Goal: Use online tool/utility: Utilize a website feature to perform a specific function

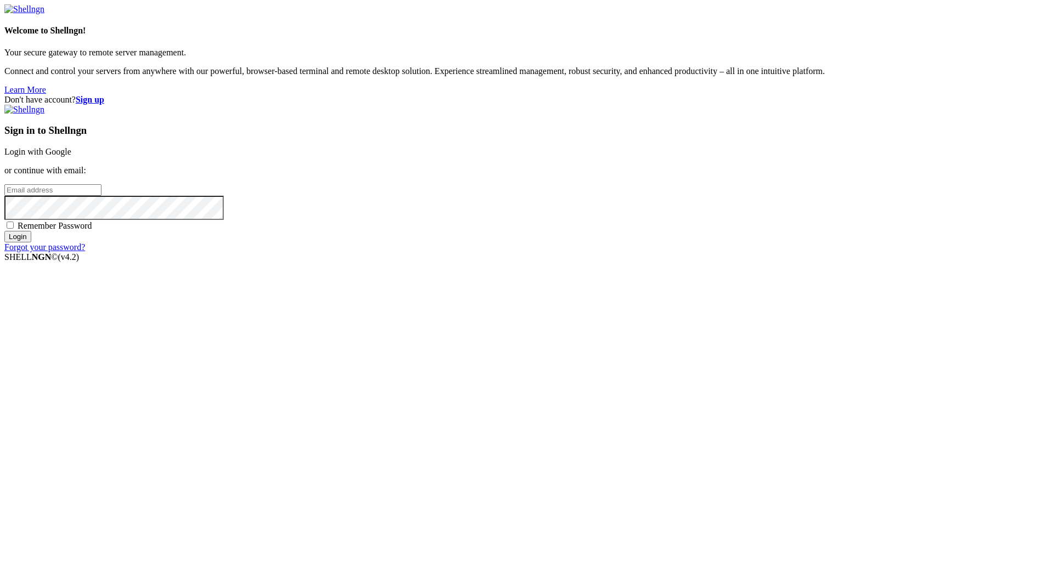
drag, startPoint x: 776, startPoint y: 195, endPoint x: 757, endPoint y: 231, distance: 40.7
click at [778, 137] on h3 "Sign in to Shellngn" at bounding box center [526, 131] width 1044 height 12
click at [71, 156] on link "Login with Google" at bounding box center [37, 151] width 67 height 9
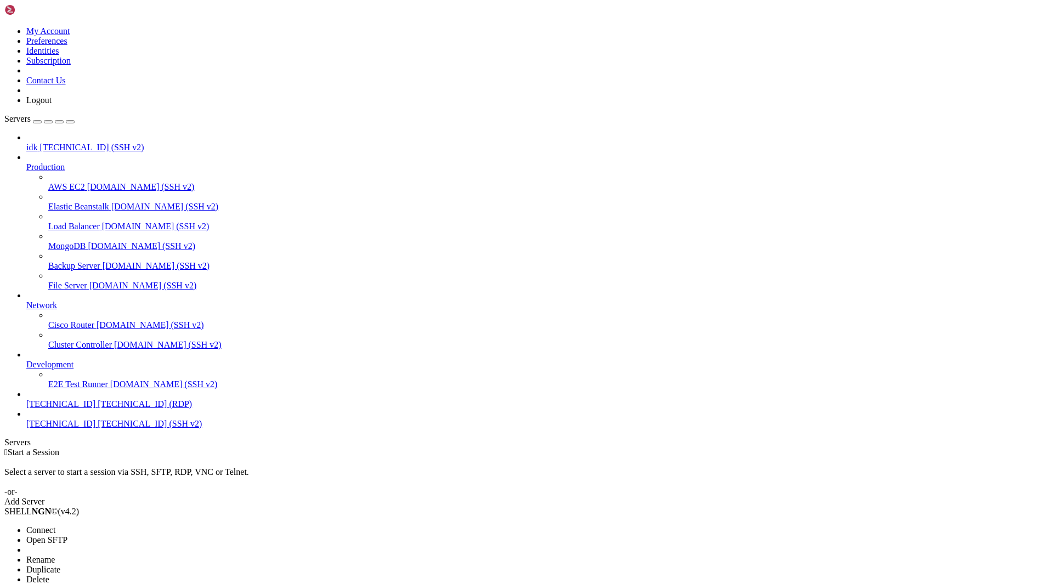
click at [124, 553] on ul "Connect Open SFTP New Server New Folder Rename Duplicate Delete Properties" at bounding box center [65, 565] width 122 height 79
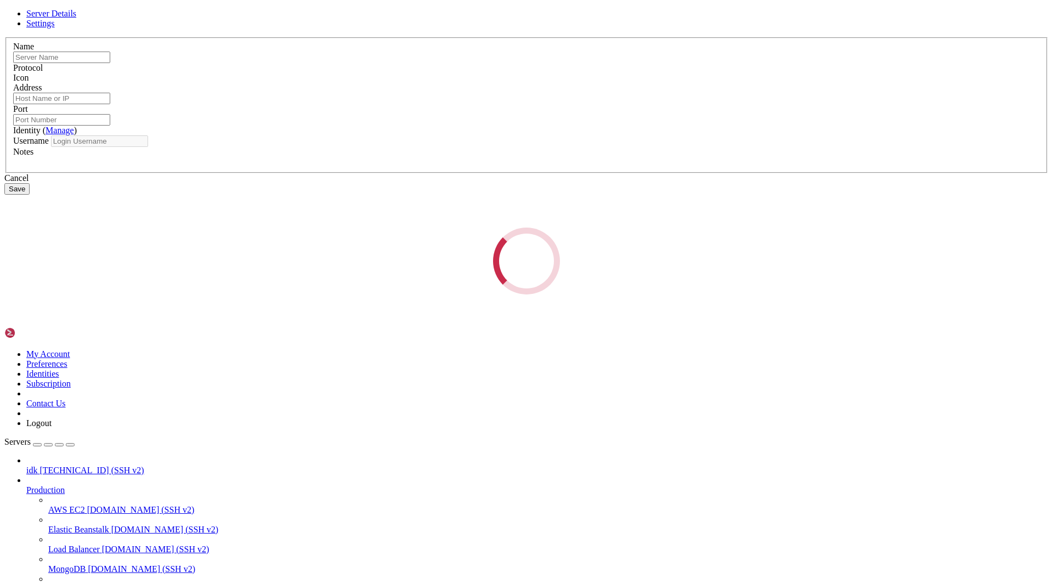
type input "[TECHNICAL_ID]"
type input "22"
type input "pork40579"
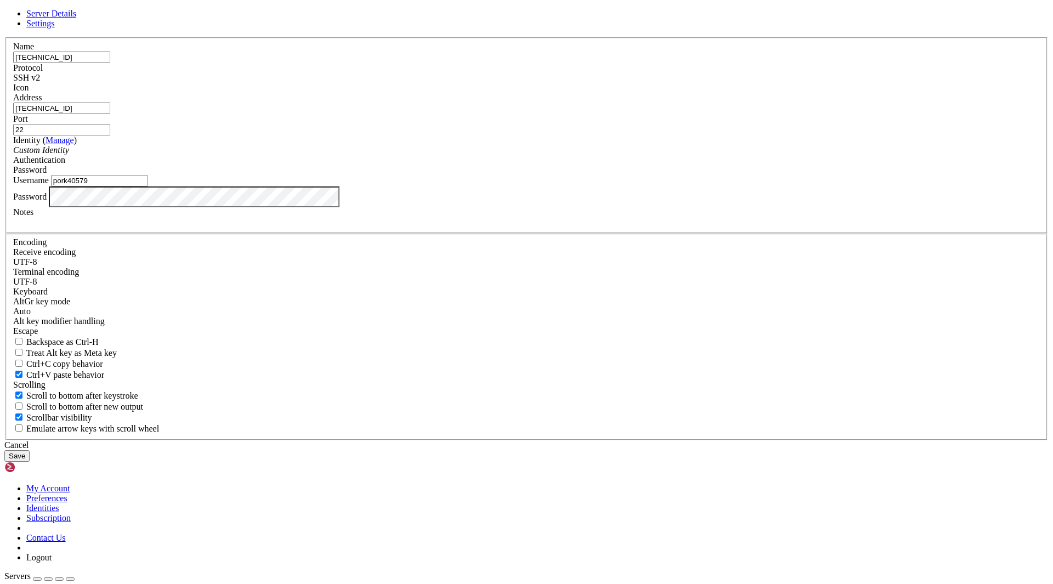
click at [40, 82] on span "SSH v2" at bounding box center [26, 77] width 27 height 9
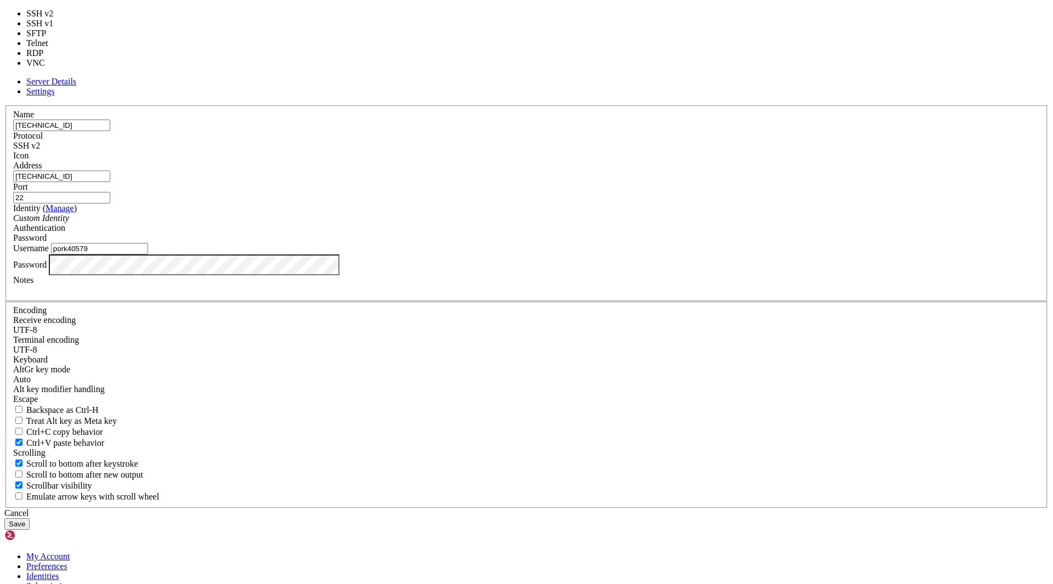
drag, startPoint x: 584, startPoint y: 241, endPoint x: 591, endPoint y: 267, distance: 27.1
type input "3389"
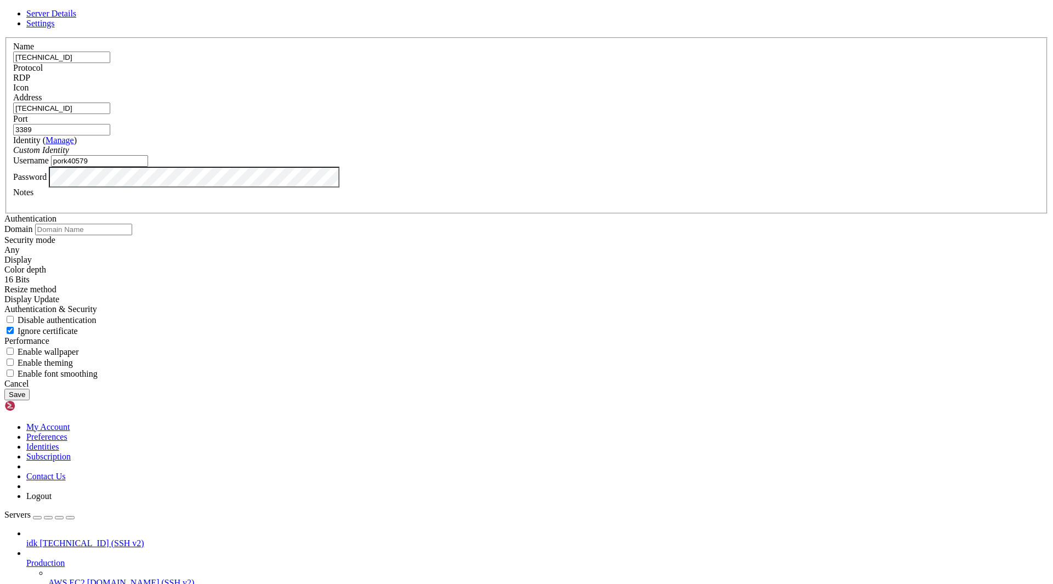
click at [30, 400] on button "Save" at bounding box center [16, 395] width 25 height 12
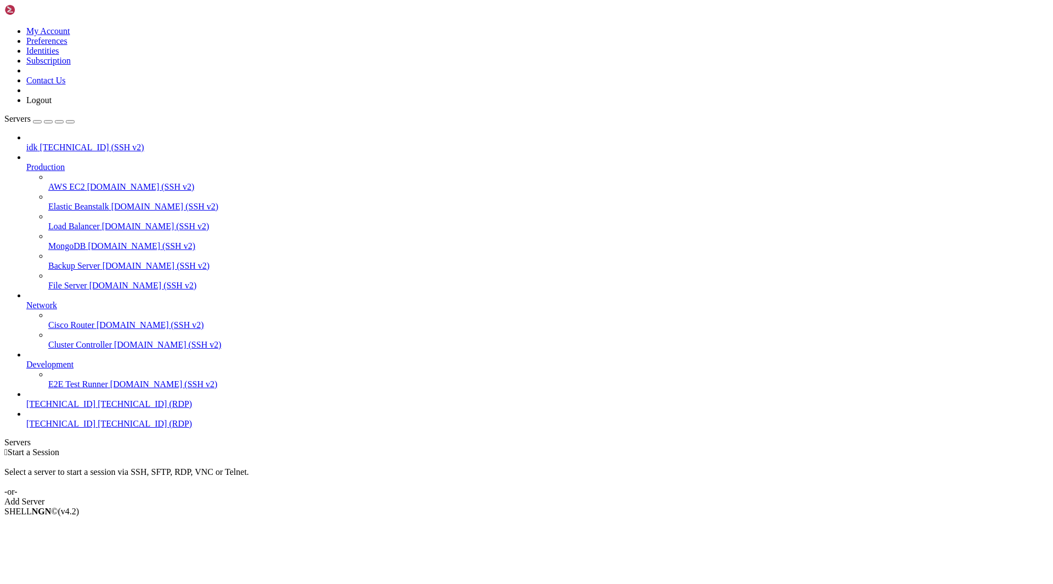
click at [98, 428] on span "[TECHNICAL_ID] (RDP)" at bounding box center [145, 423] width 94 height 9
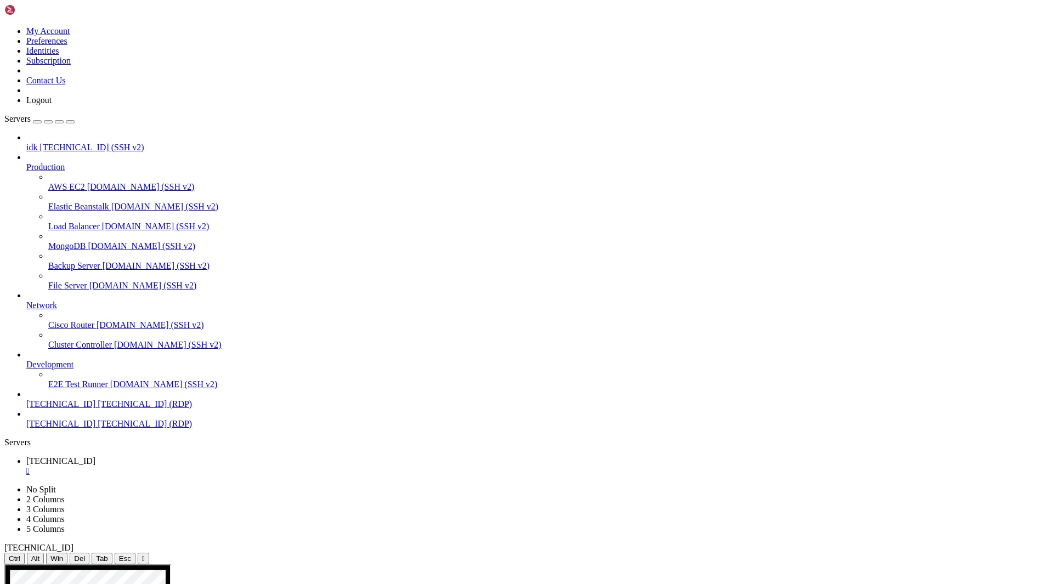
drag, startPoint x: 252, startPoint y: 36, endPoint x: 252, endPoint y: 58, distance: 21.9
click at [145, 555] on div "" at bounding box center [143, 559] width 3 height 8
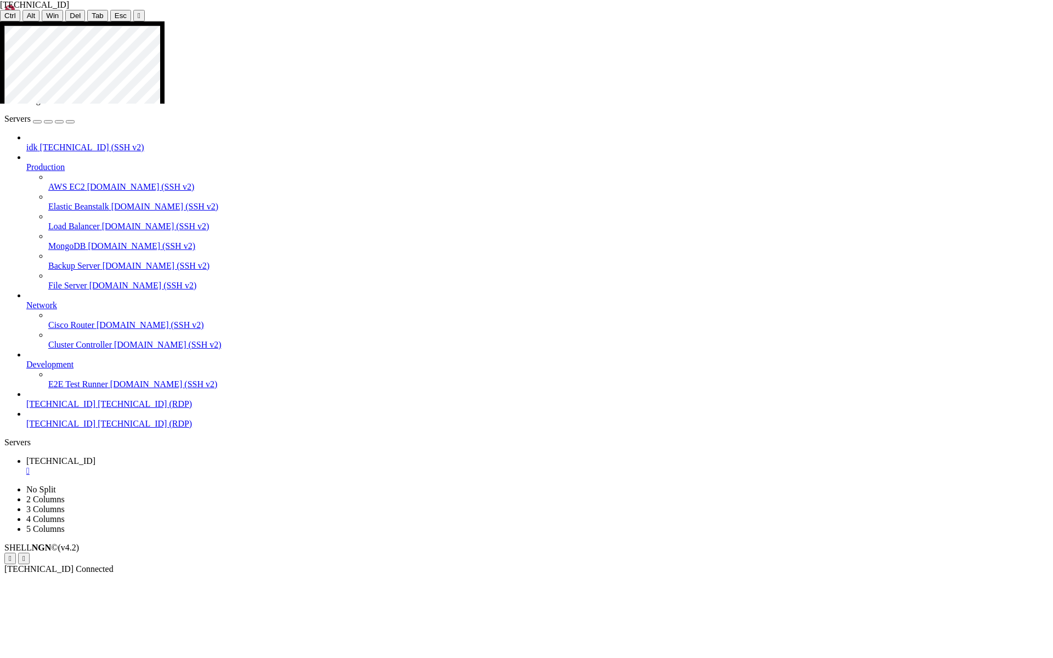
drag, startPoint x: 361, startPoint y: 457, endPoint x: 642, endPoint y: 342, distance: 304.1
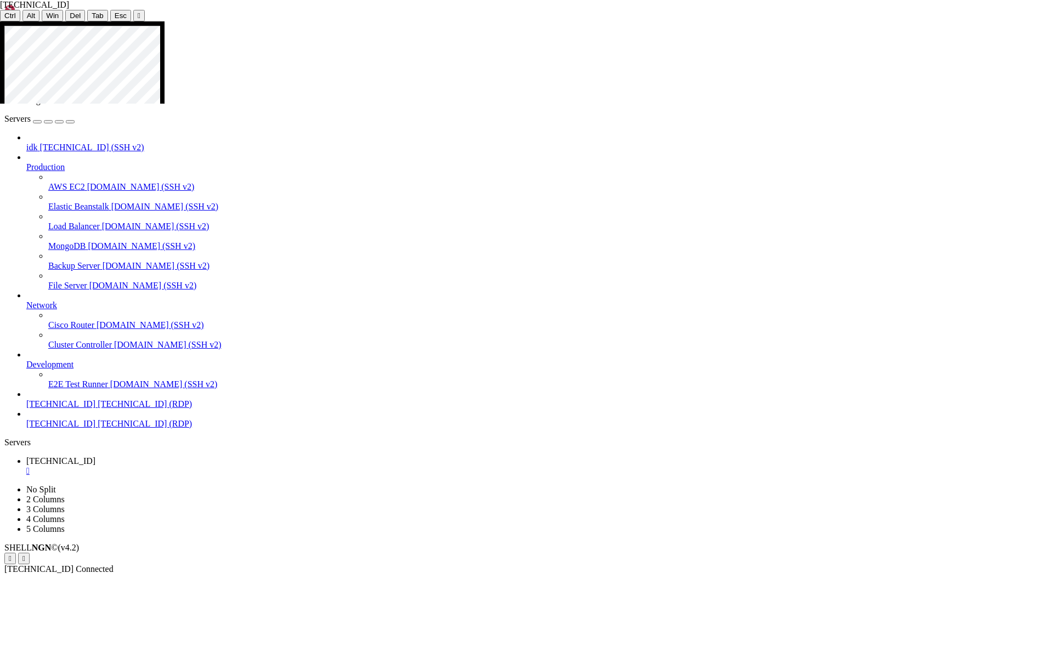
drag, startPoint x: 368, startPoint y: 235, endPoint x: 549, endPoint y: 357, distance: 218.2
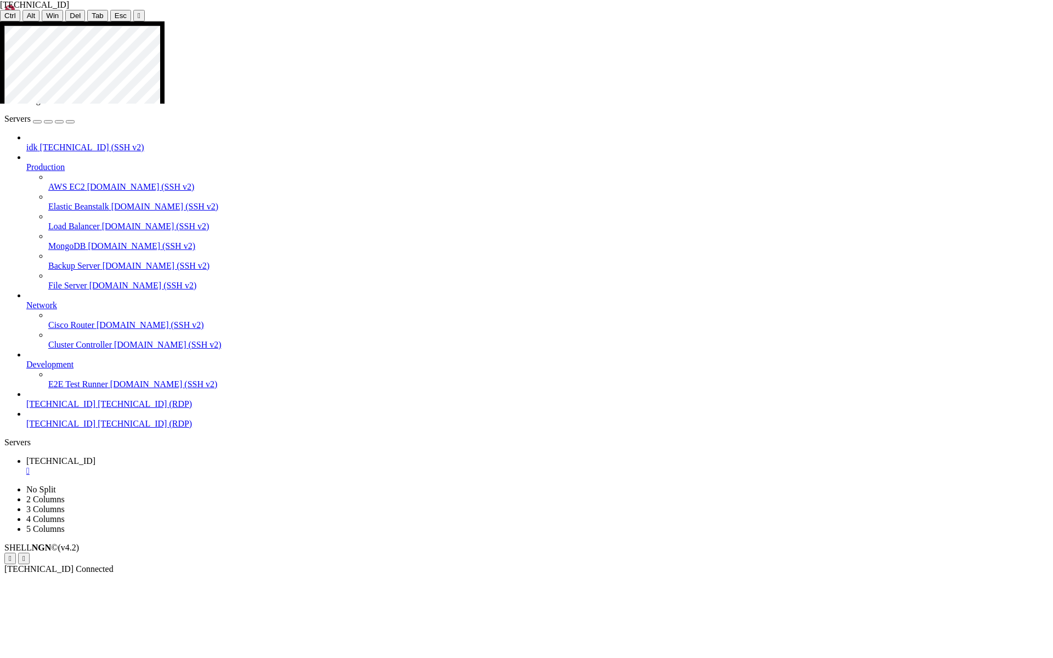
drag, startPoint x: 430, startPoint y: 400, endPoint x: 517, endPoint y: 472, distance: 113.0
drag, startPoint x: 325, startPoint y: 483, endPoint x: 334, endPoint y: 487, distance: 9.6
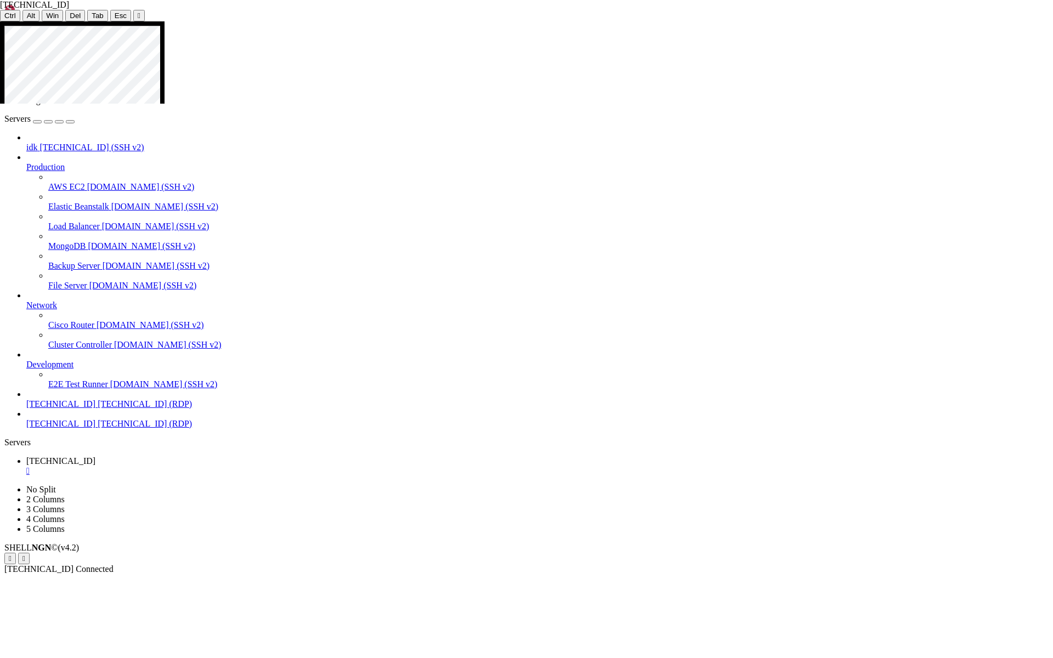
drag, startPoint x: 579, startPoint y: 585, endPoint x: 579, endPoint y: 592, distance: 7.1
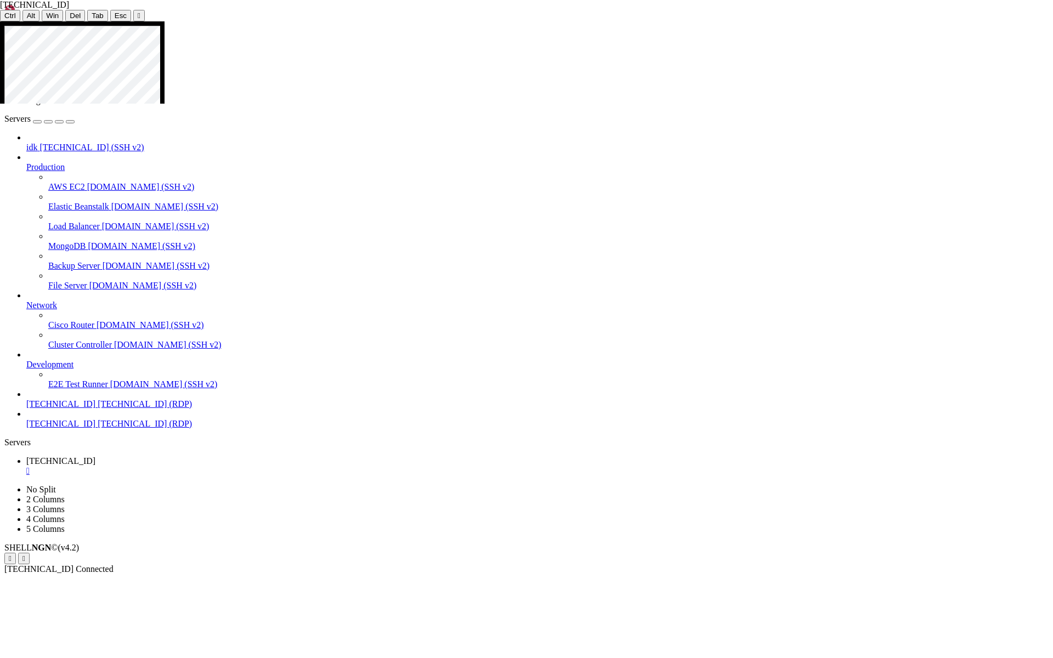
drag, startPoint x: 108, startPoint y: 380, endPoint x: 129, endPoint y: 414, distance: 40.5
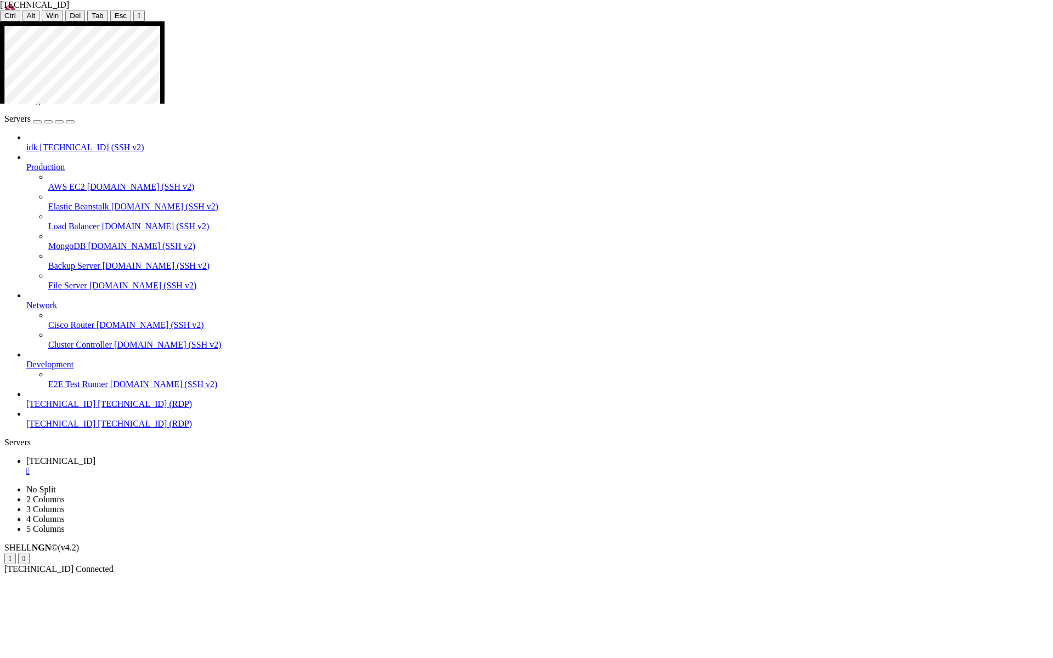
drag, startPoint x: 93, startPoint y: 381, endPoint x: 137, endPoint y: 392, distance: 45.8
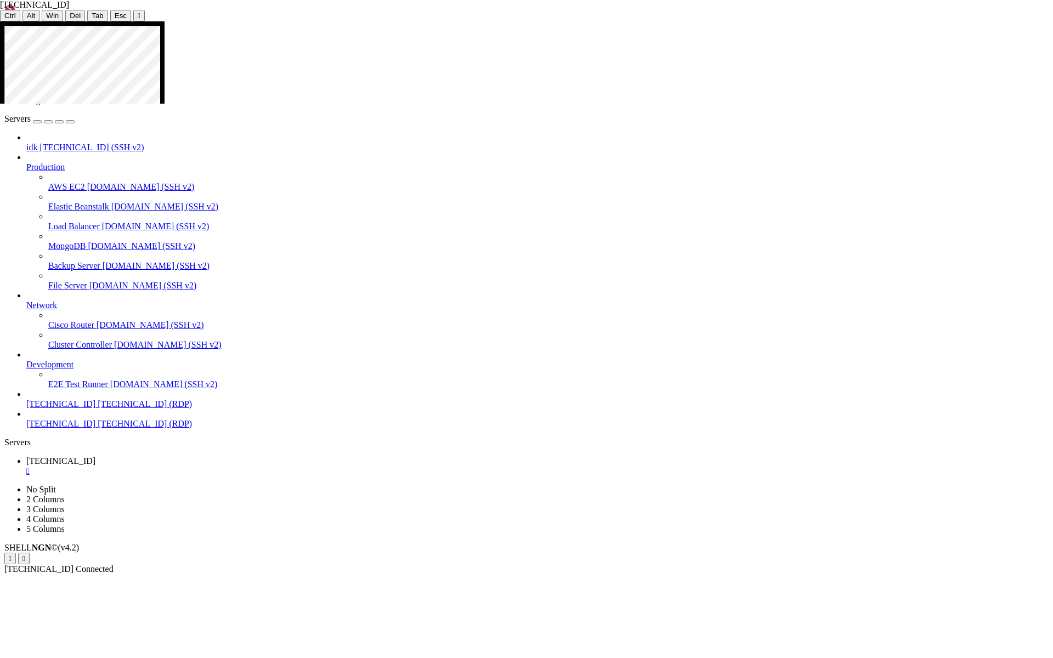
drag, startPoint x: 82, startPoint y: 364, endPoint x: 85, endPoint y: 329, distance: 35.3
